Goal: Find specific page/section: Find specific page/section

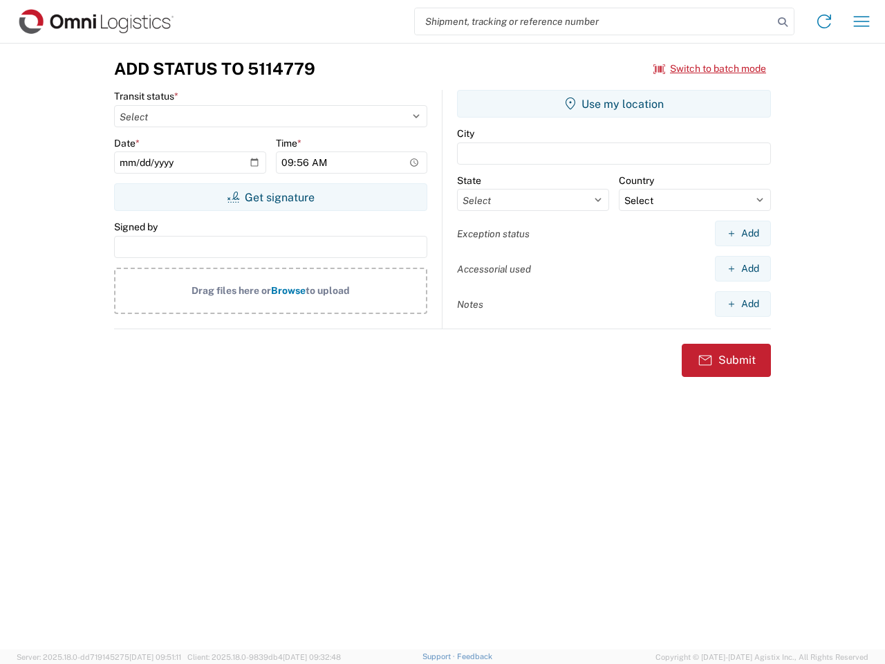
click at [594, 21] on input "search" at bounding box center [594, 21] width 358 height 26
click at [782, 22] on icon at bounding box center [782, 21] width 19 height 19
click at [824, 21] on icon at bounding box center [824, 21] width 22 height 22
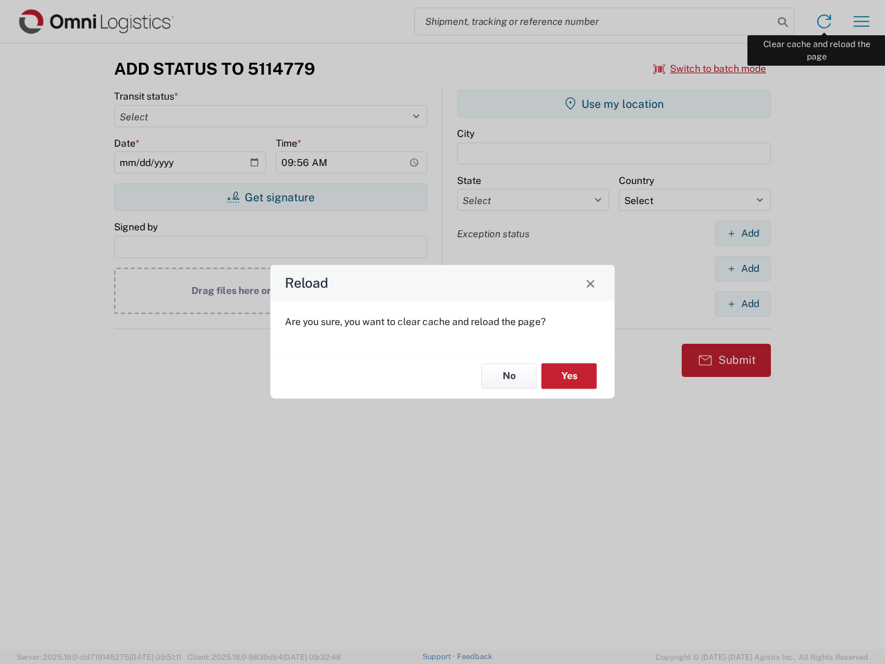
click at [861, 21] on div "Reload Are you sure, you want to clear cache and reload the page? No Yes" at bounding box center [442, 332] width 885 height 664
click at [710, 68] on div "Reload Are you sure, you want to clear cache and reload the page? No Yes" at bounding box center [442, 332] width 885 height 664
click at [270, 197] on div "Reload Are you sure, you want to clear cache and reload the page? No Yes" at bounding box center [442, 332] width 885 height 664
click at [614, 104] on div "Reload Are you sure, you want to clear cache and reload the page? No Yes" at bounding box center [442, 332] width 885 height 664
click at [742, 233] on div "Reload Are you sure, you want to clear cache and reload the page? No Yes" at bounding box center [442, 332] width 885 height 664
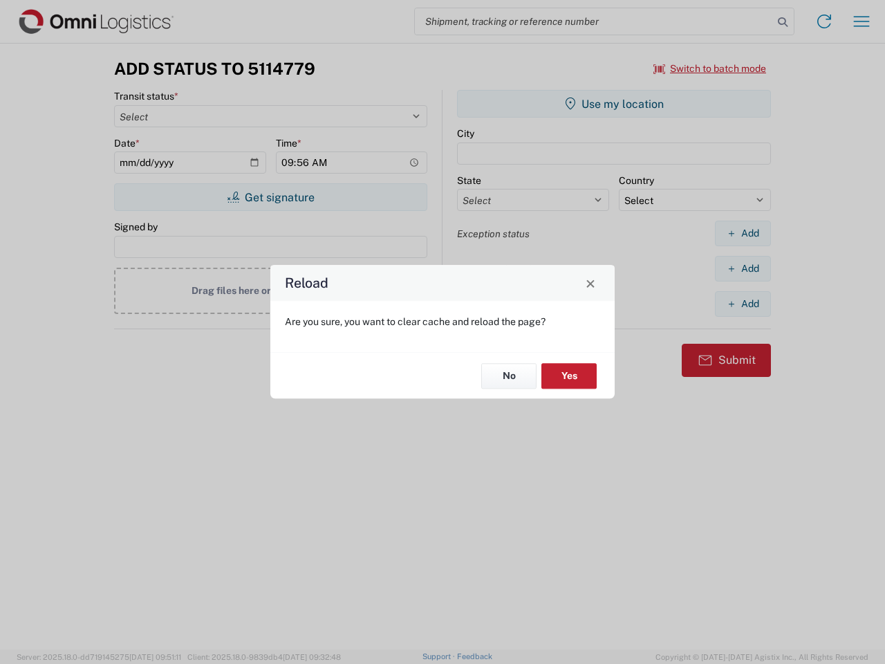
click at [742, 268] on div "Reload Are you sure, you want to clear cache and reload the page? No Yes" at bounding box center [442, 332] width 885 height 664
click at [742, 303] on div "Reload Are you sure, you want to clear cache and reload the page? No Yes" at bounding box center [442, 332] width 885 height 664
